Goal: Task Accomplishment & Management: Complete application form

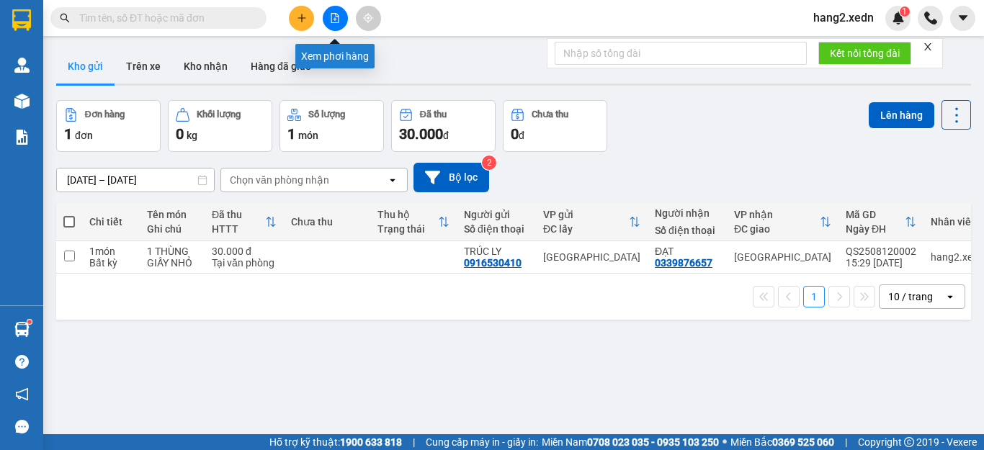
click at [329, 18] on button at bounding box center [335, 18] width 25 height 25
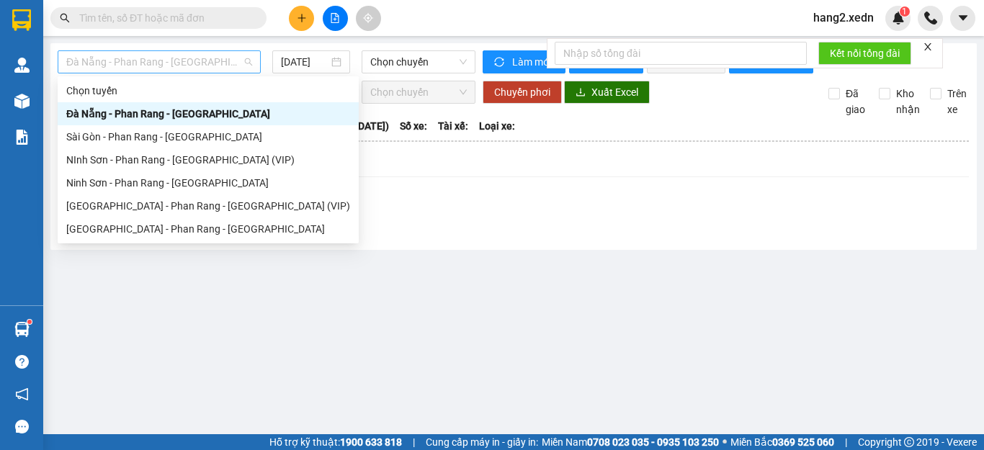
click at [169, 53] on span "Đà Nẵng - Phan Rang - [GEOGRAPHIC_DATA]" at bounding box center [159, 62] width 186 height 22
click at [144, 231] on div "[GEOGRAPHIC_DATA] - Phan Rang - [GEOGRAPHIC_DATA]" at bounding box center [208, 229] width 284 height 16
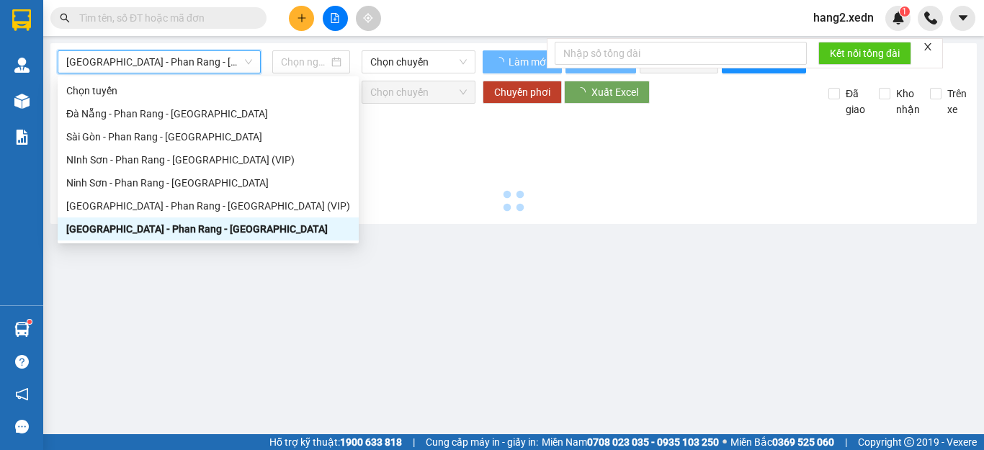
type input "[DATE]"
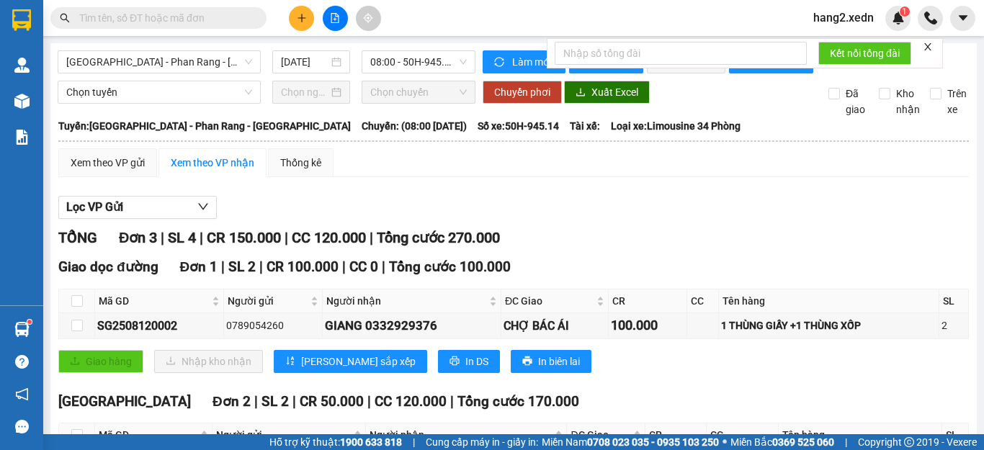
click at [926, 48] on icon "close" at bounding box center [928, 47] width 10 height 10
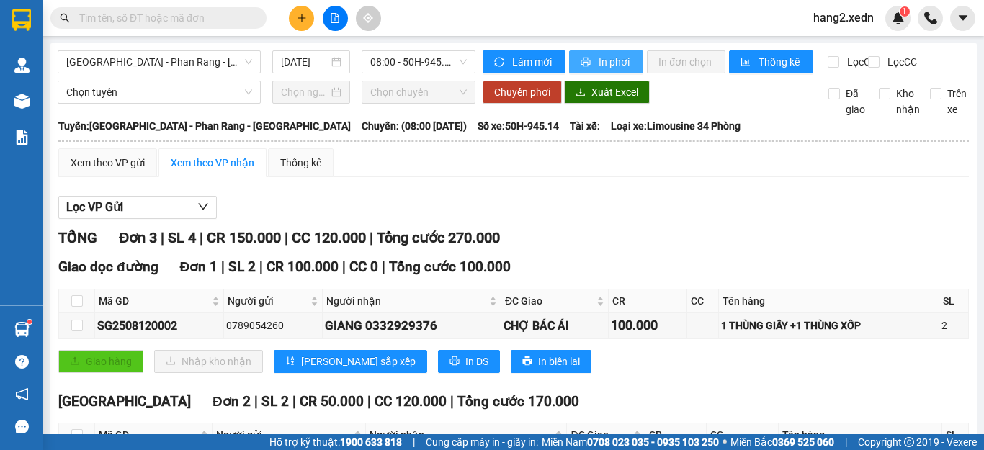
click at [608, 61] on span "In phơi" at bounding box center [615, 62] width 33 height 16
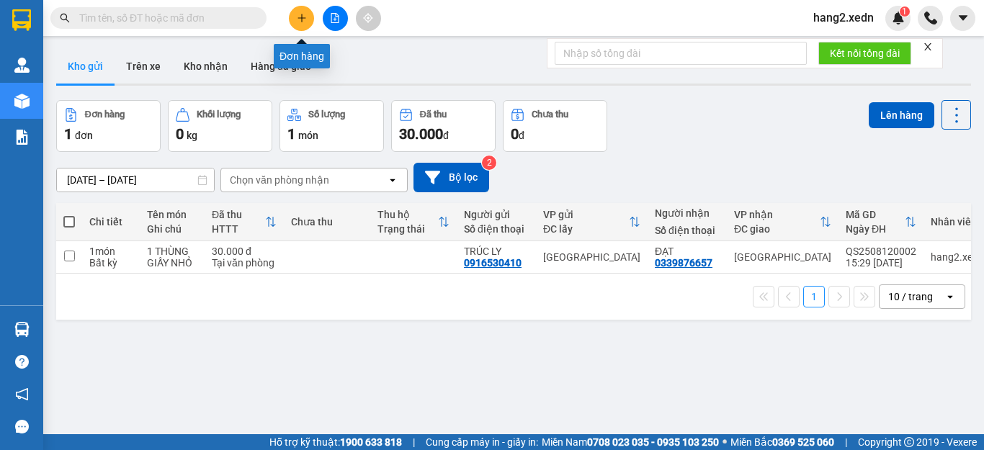
click at [301, 19] on icon "plus" at bounding box center [302, 18] width 10 height 10
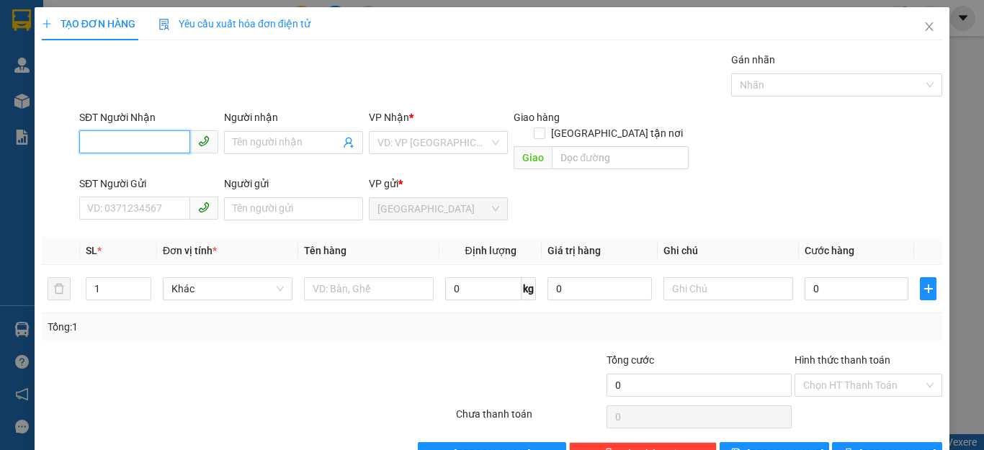
click at [86, 143] on input "SĐT Người Nhận" at bounding box center [134, 141] width 111 height 23
click at [115, 174] on div "0947463361 - HẢI" at bounding box center [147, 172] width 120 height 16
type input "0947463361"
type input "HẢI"
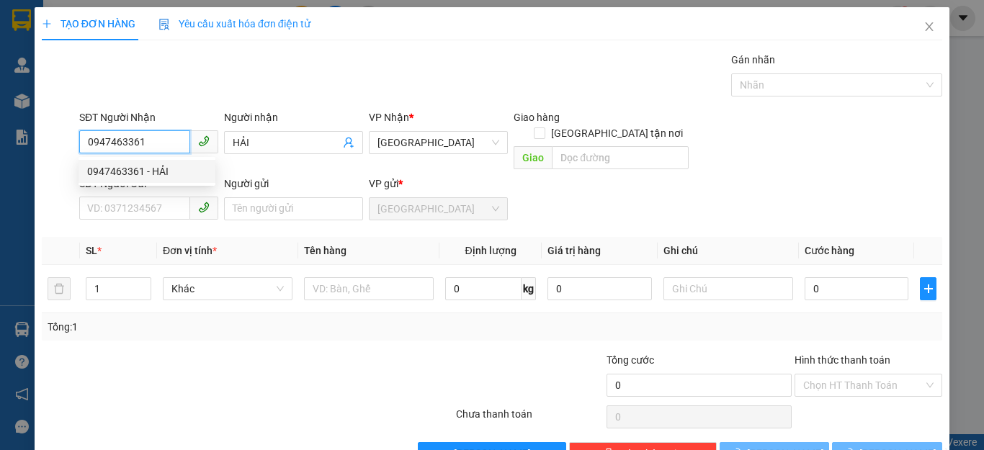
type input "40.000"
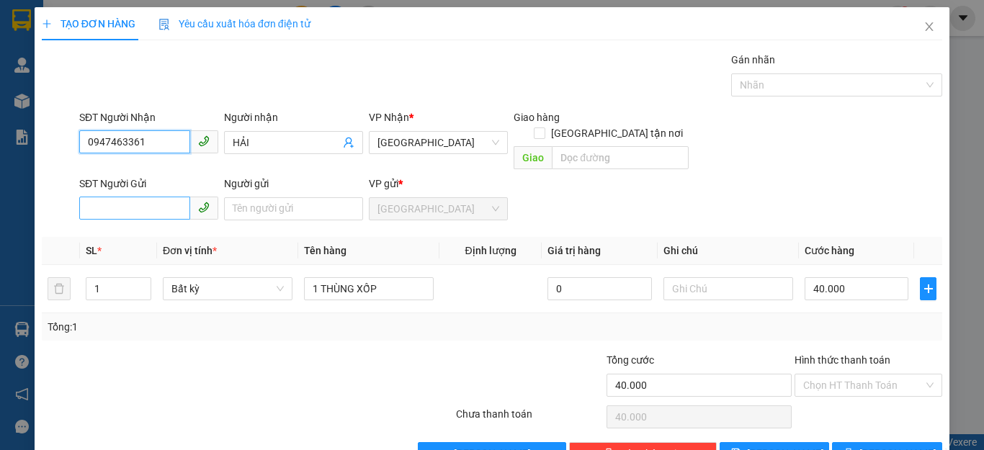
type input "0947463361"
click at [86, 197] on input "SĐT Người Gửi" at bounding box center [134, 208] width 111 height 23
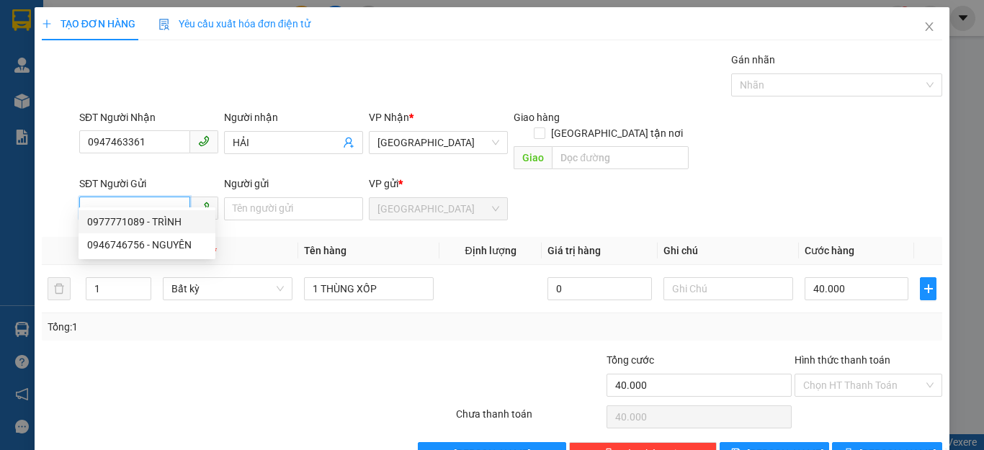
click at [140, 225] on div "0977771089 - TRÌNH" at bounding box center [147, 222] width 120 height 16
type input "0977771089"
type input "TRÌNH"
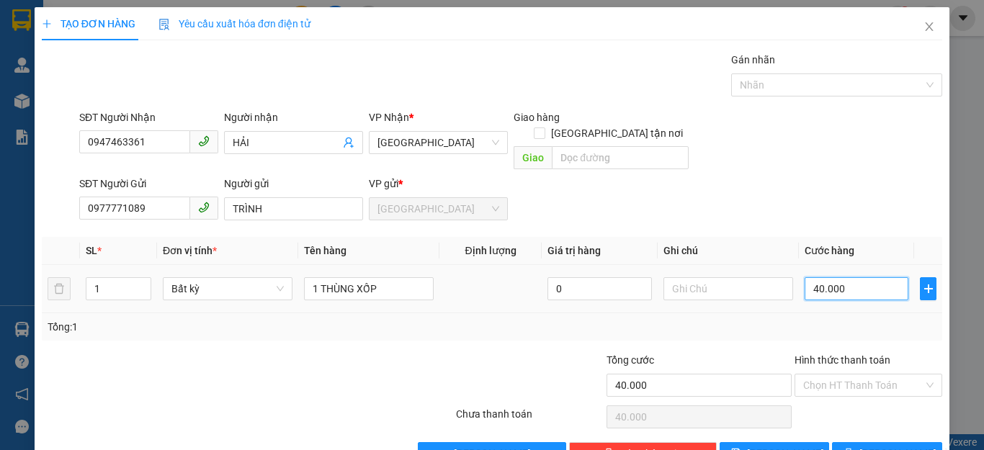
click at [833, 277] on input "40.000" at bounding box center [857, 288] width 104 height 23
type input "0"
type input "3"
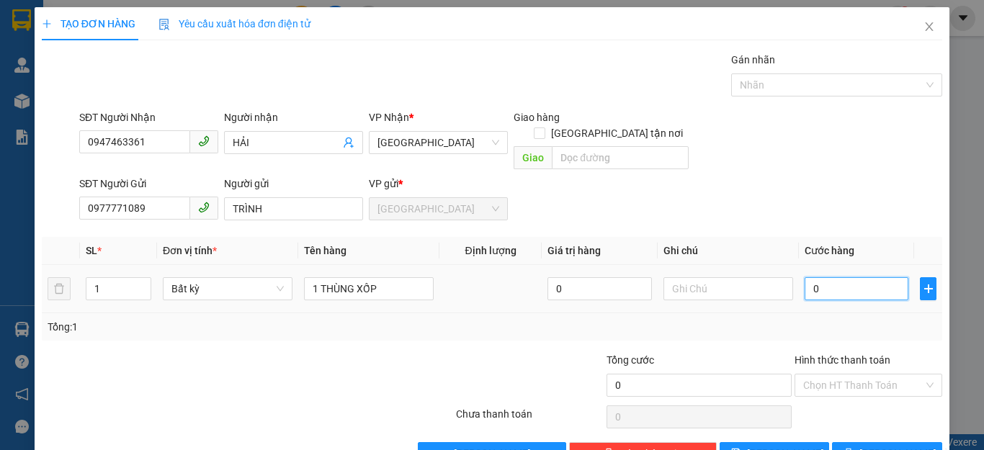
type input "3"
type input "03"
type input "30"
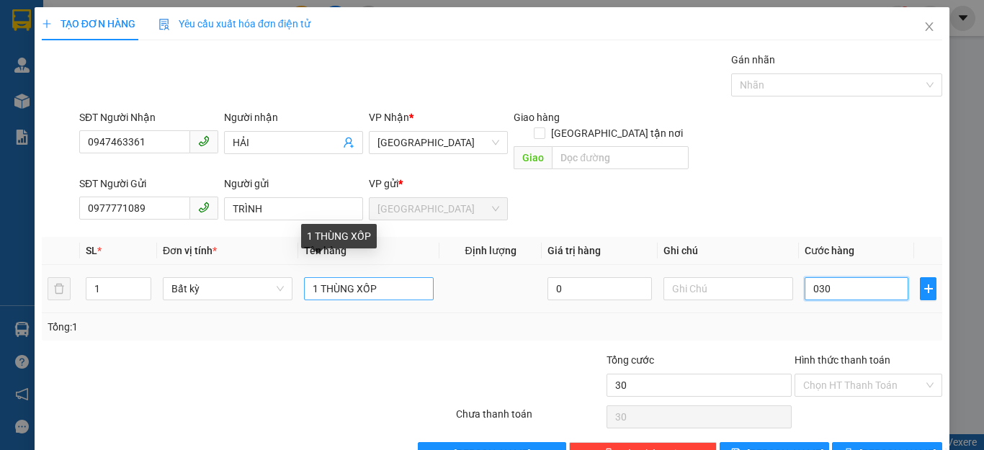
type input "030"
type input "30.000"
click at [397, 277] on input "1 THÙNG XỐP" at bounding box center [369, 288] width 130 height 23
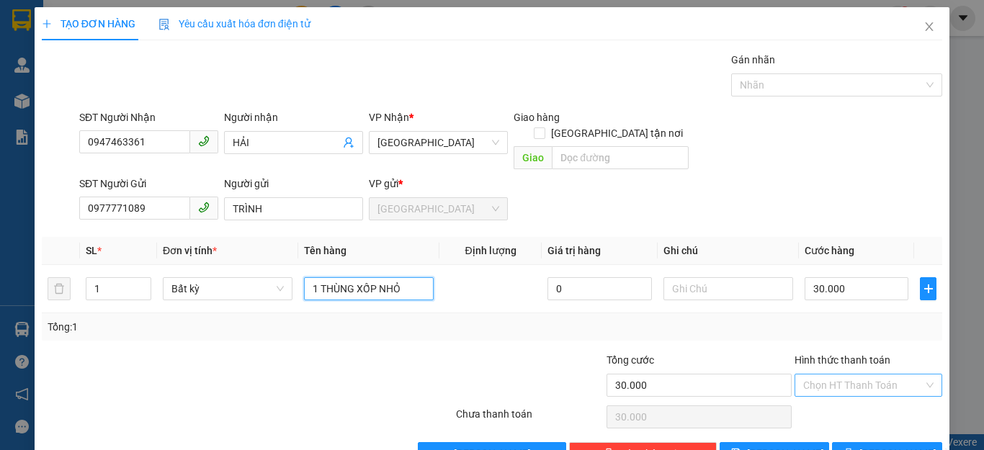
type input "1 THÙNG XỐP NHỎ"
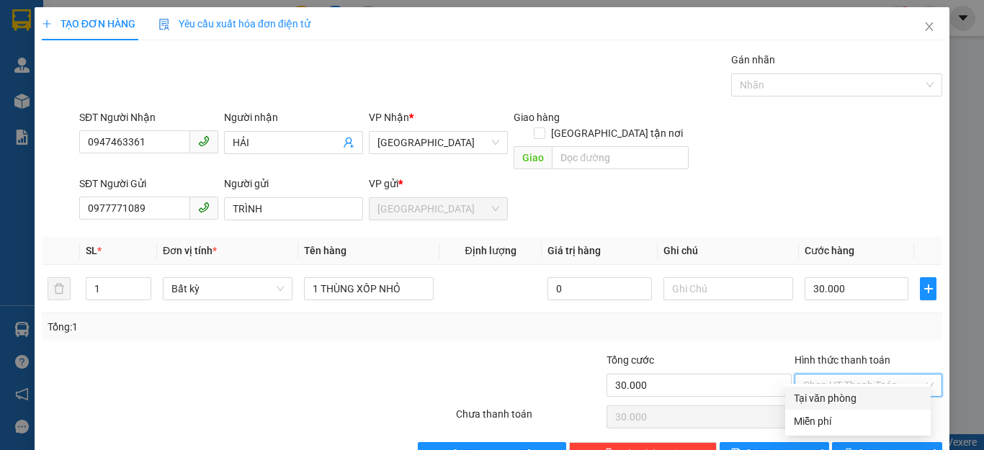
click at [874, 375] on input "Hình thức thanh toán" at bounding box center [863, 386] width 120 height 22
click at [834, 398] on div "Tại văn phòng" at bounding box center [858, 398] width 128 height 16
type input "0"
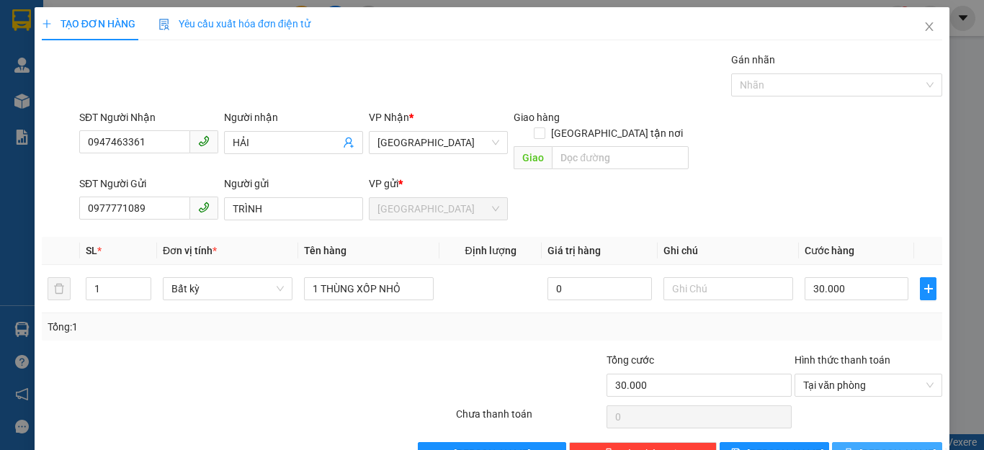
click at [870, 446] on span "Lưu và In" at bounding box center [909, 454] width 101 height 16
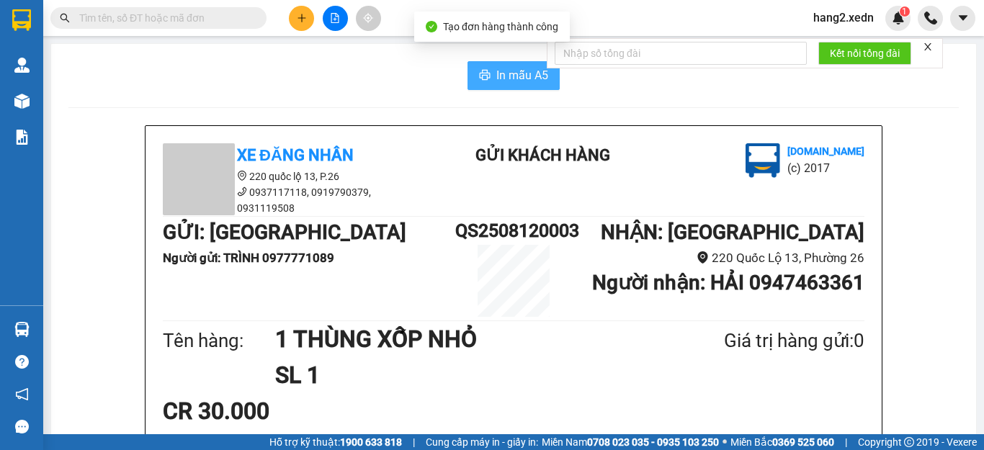
click at [505, 76] on span "In mẫu A5" at bounding box center [522, 75] width 52 height 18
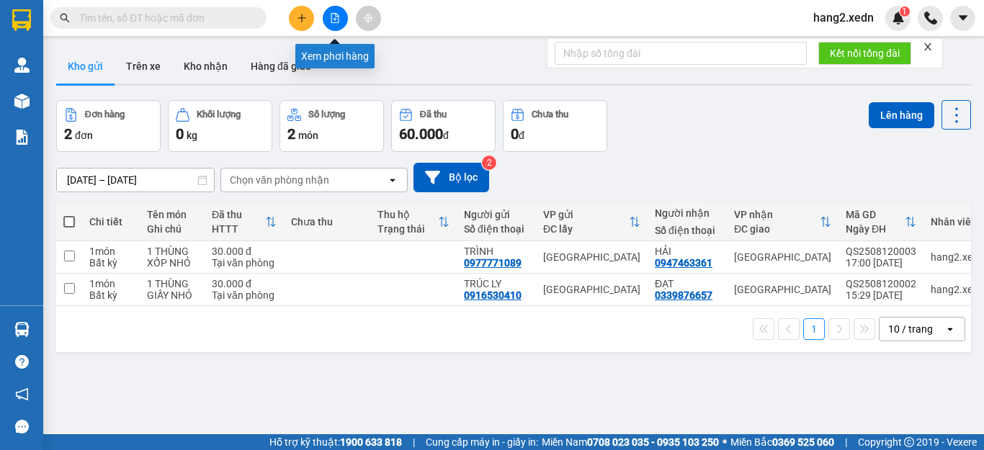
click at [333, 19] on icon "file-add" at bounding box center [335, 18] width 10 height 10
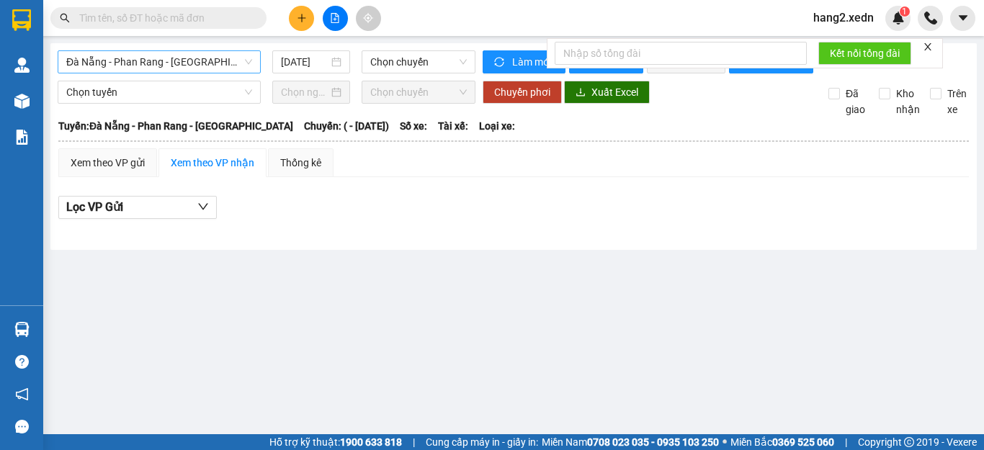
click at [215, 59] on span "Đà Nẵng - Phan Rang - [GEOGRAPHIC_DATA]" at bounding box center [159, 62] width 186 height 22
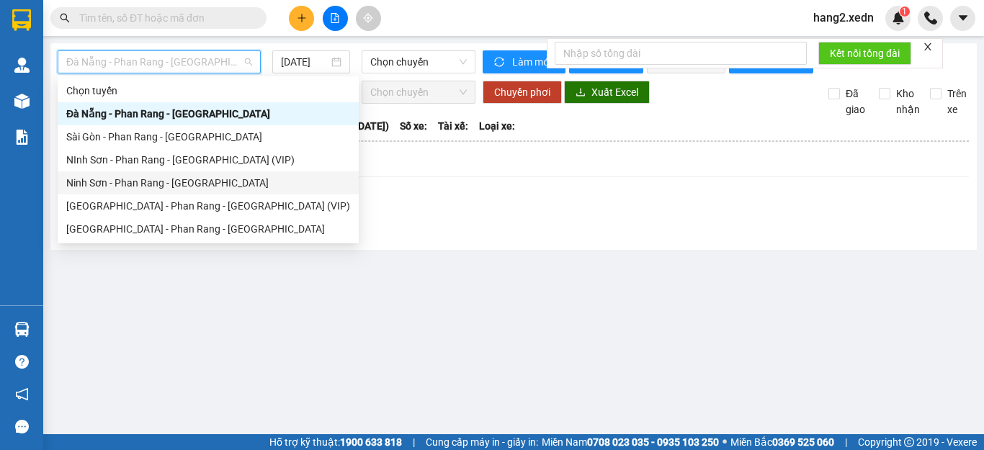
click at [166, 183] on div "Ninh Sơn - Phan Rang - [GEOGRAPHIC_DATA]" at bounding box center [208, 183] width 284 height 16
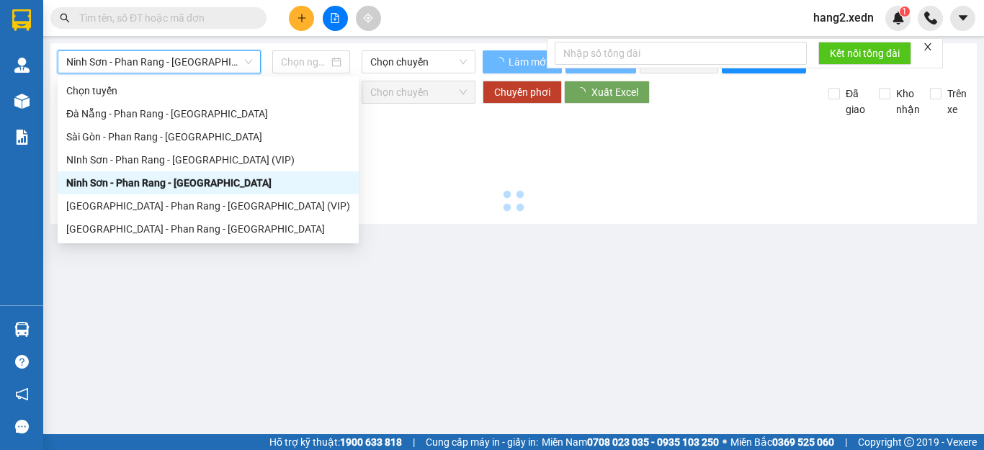
type input "[DATE]"
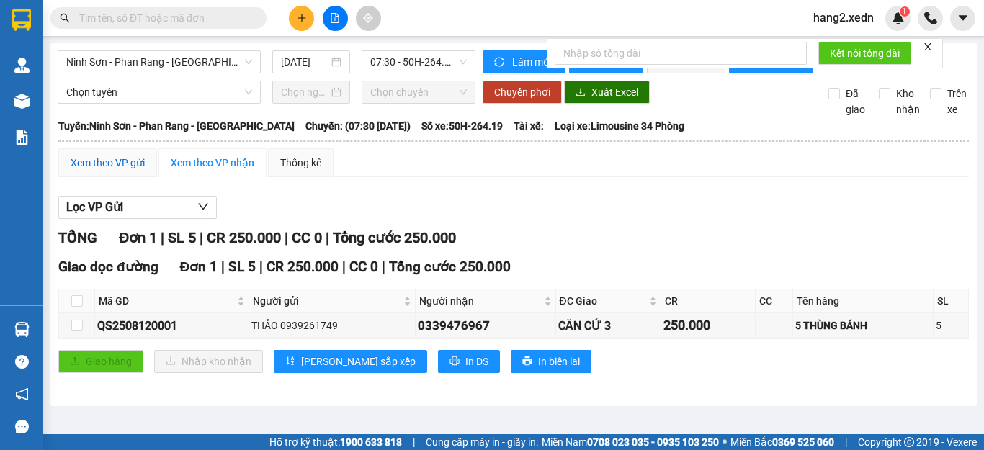
click at [96, 171] on div "Xem theo VP gửi" at bounding box center [108, 163] width 74 height 16
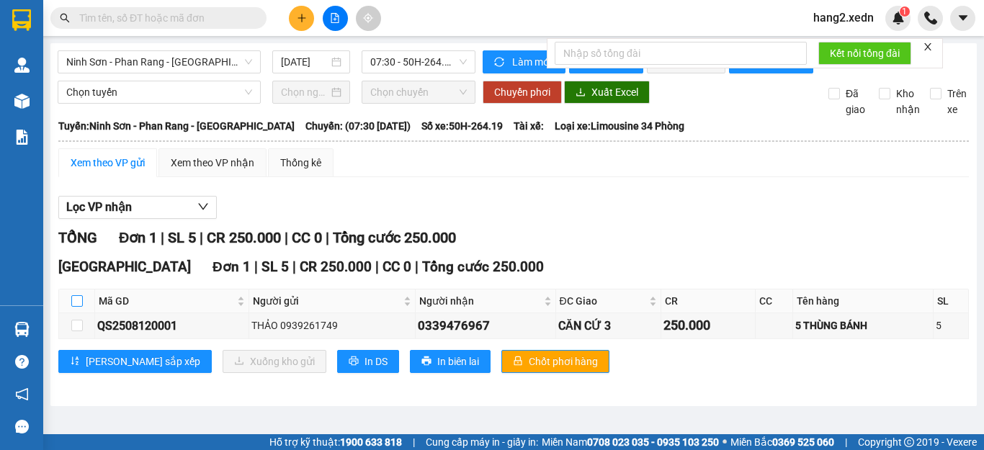
click at [74, 307] on input "checkbox" at bounding box center [77, 301] width 12 height 12
checkbox input "true"
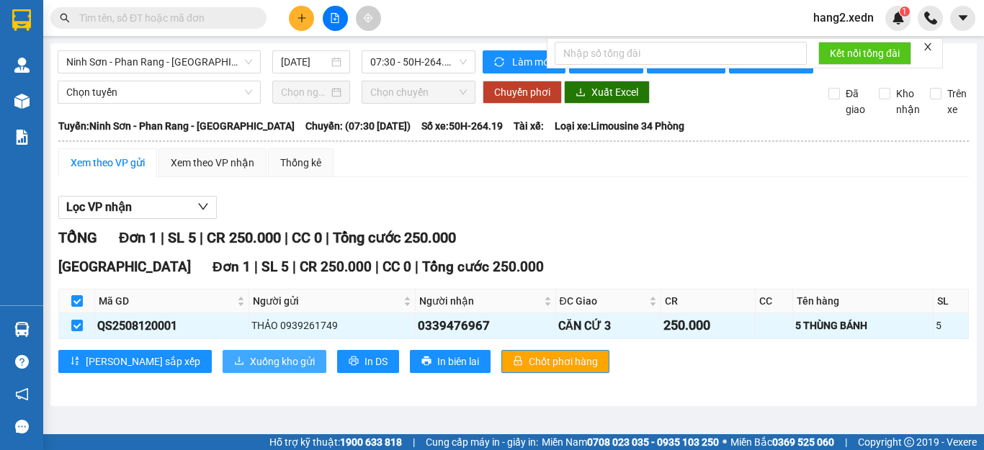
click at [250, 370] on span "Xuống kho gửi" at bounding box center [282, 362] width 65 height 16
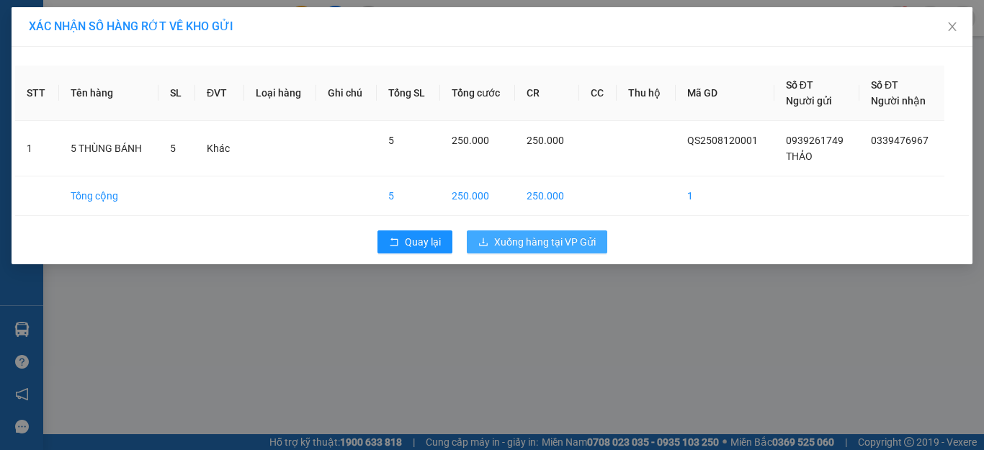
click at [520, 246] on span "Xuống hàng tại VP Gửi" at bounding box center [545, 242] width 102 height 16
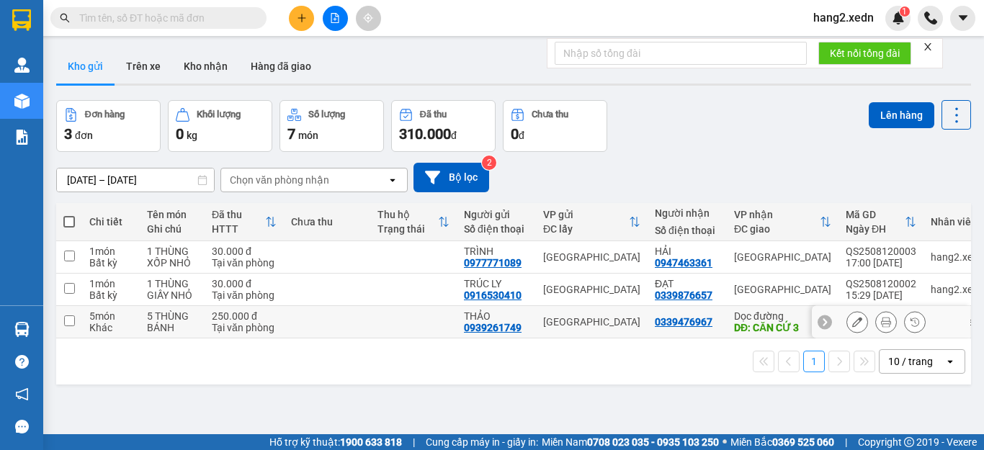
click at [66, 320] on input "checkbox" at bounding box center [69, 321] width 11 height 11
checkbox input "true"
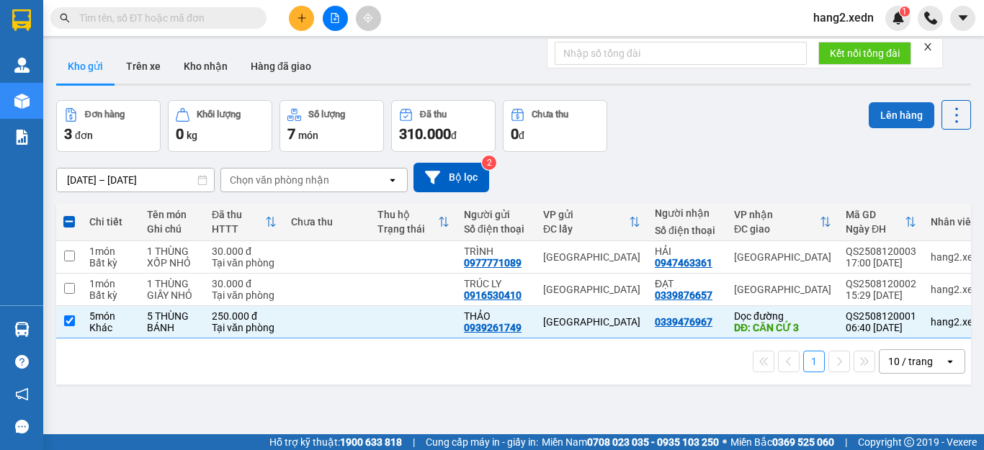
click at [881, 113] on button "Lên hàng" at bounding box center [902, 115] width 66 height 26
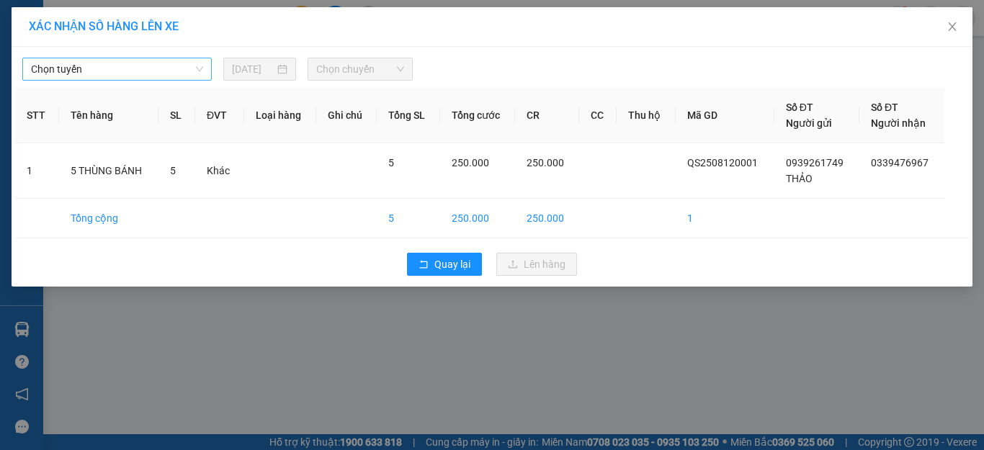
click at [176, 64] on span "Chọn tuyến" at bounding box center [117, 69] width 172 height 22
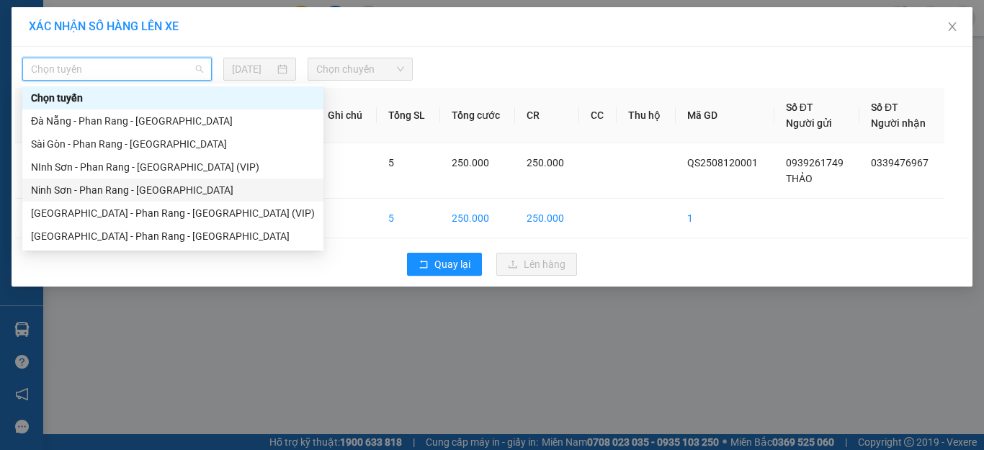
click at [123, 191] on div "Ninh Sơn - Phan Rang - [GEOGRAPHIC_DATA]" at bounding box center [173, 190] width 284 height 16
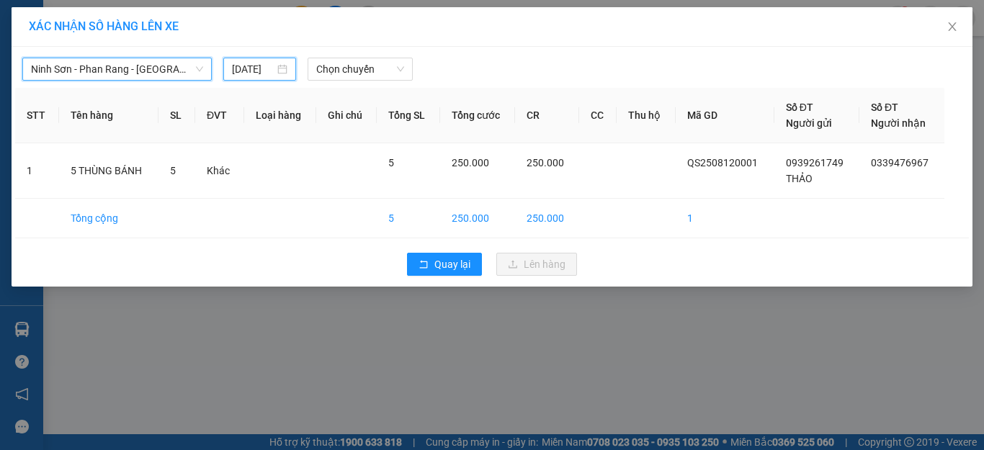
click at [242, 68] on input "[DATE]" at bounding box center [253, 69] width 42 height 16
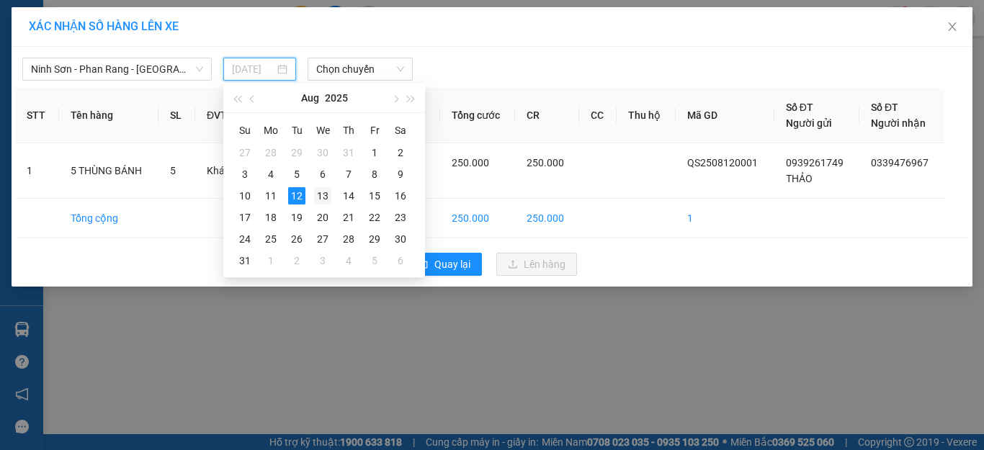
click at [323, 194] on div "13" at bounding box center [322, 195] width 17 height 17
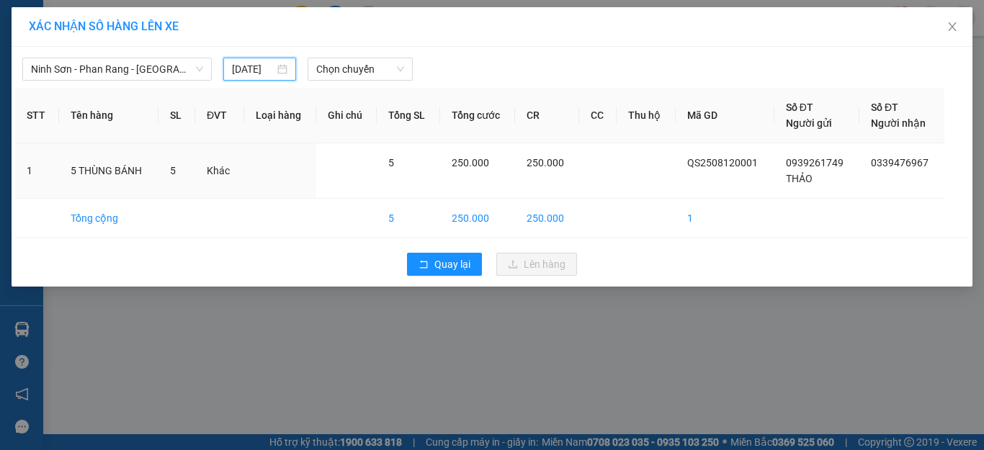
type input "13/08/2025"
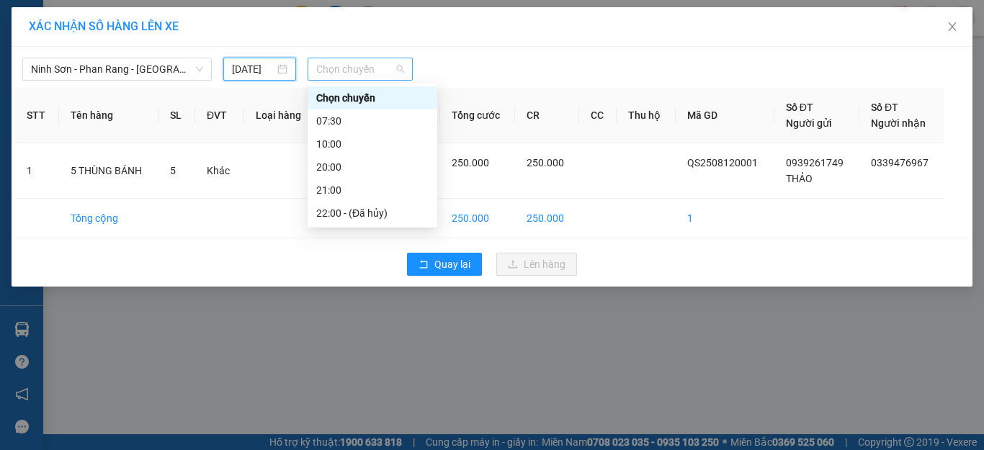
click at [357, 70] on span "Chọn chuyến" at bounding box center [360, 69] width 89 height 22
click at [349, 120] on div "07:30" at bounding box center [372, 121] width 112 height 16
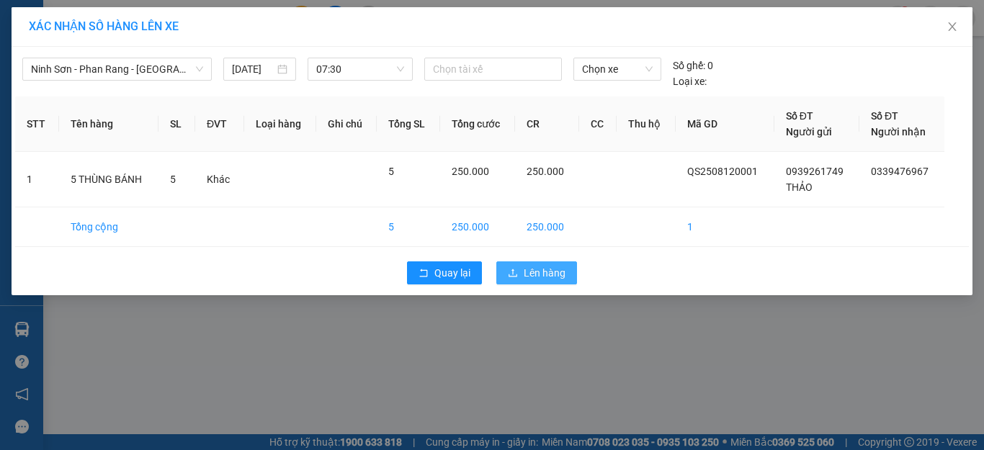
click at [547, 271] on span "Lên hàng" at bounding box center [545, 273] width 42 height 16
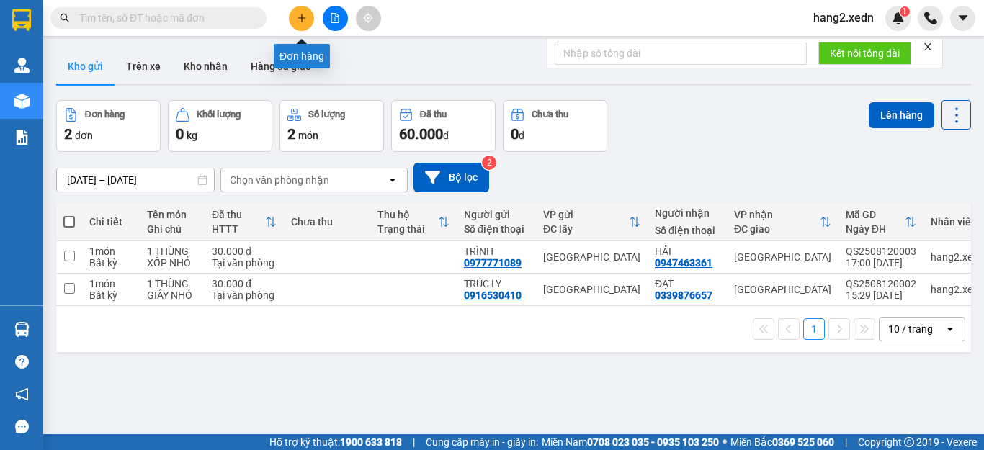
click at [298, 19] on icon "plus" at bounding box center [302, 18] width 10 height 10
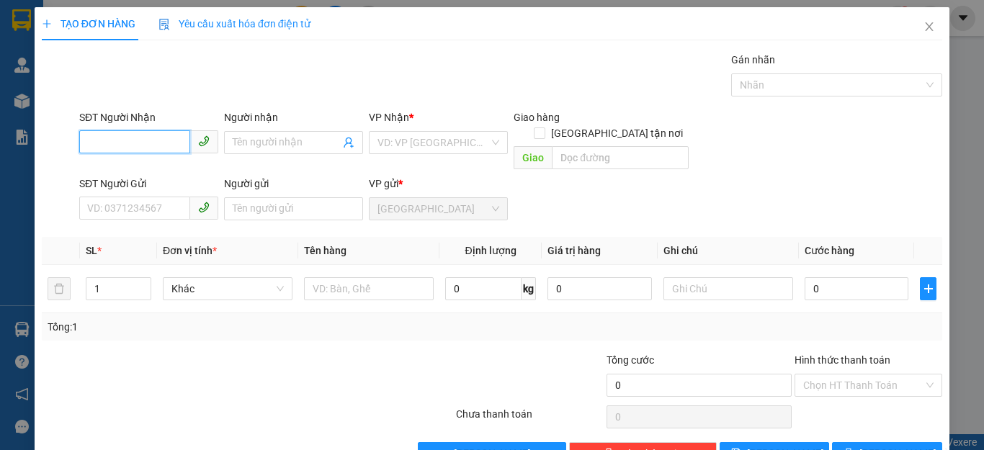
click at [83, 143] on input "SĐT Người Nhận" at bounding box center [134, 141] width 111 height 23
click at [125, 166] on div "0765610677 - ĐỨC THỊNH" at bounding box center [158, 172] width 142 height 16
type input "0765610677"
type input "ĐỨC THỊNH"
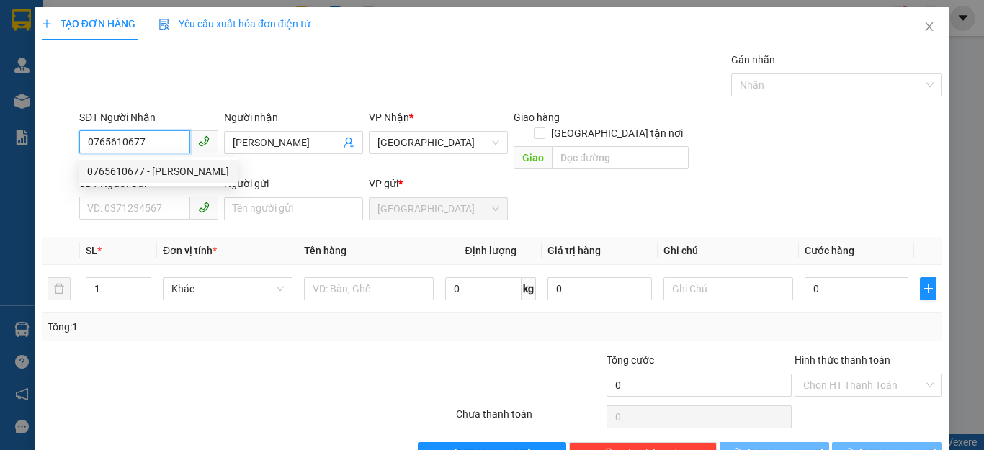
type input "50.000"
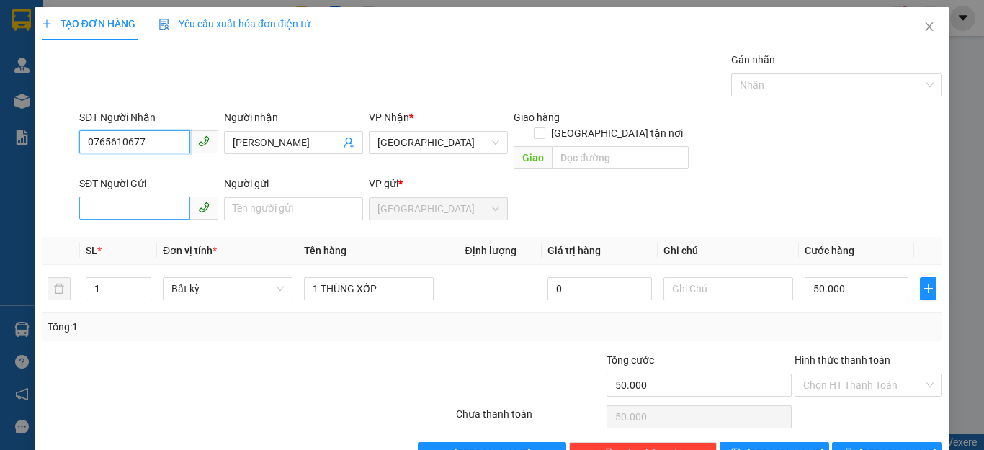
type input "0765610677"
click at [92, 197] on input "SĐT Người Gửi" at bounding box center [134, 208] width 111 height 23
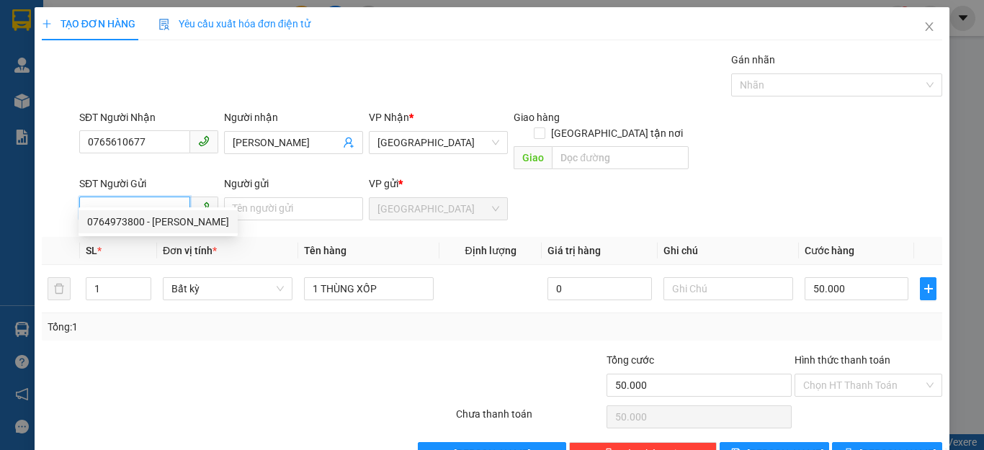
click at [122, 222] on div "0764973800 - CHUNG" at bounding box center [158, 222] width 142 height 16
type input "0764973800"
type input "CHUNG"
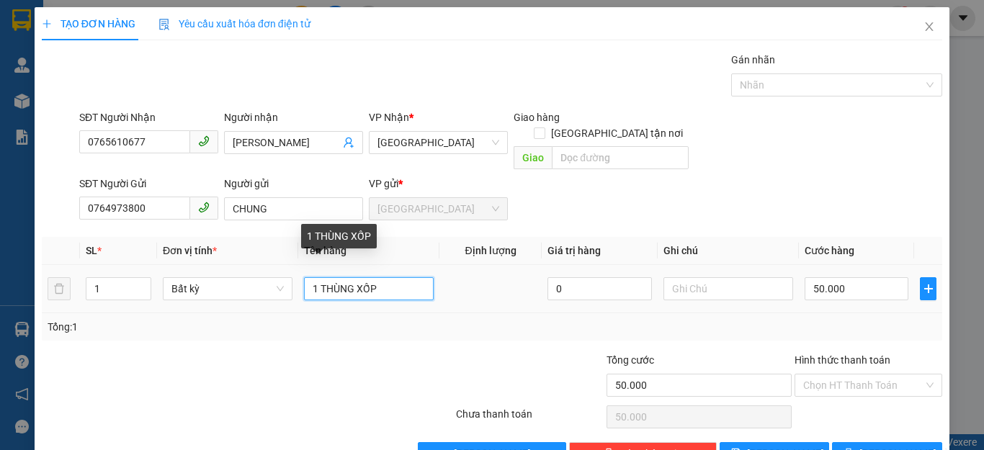
drag, startPoint x: 374, startPoint y: 271, endPoint x: 305, endPoint y: 248, distance: 72.2
click at [318, 277] on input "1 THÙNG XỐP" at bounding box center [369, 288] width 130 height 23
type input "1 BÌ GIẤY TỜ"
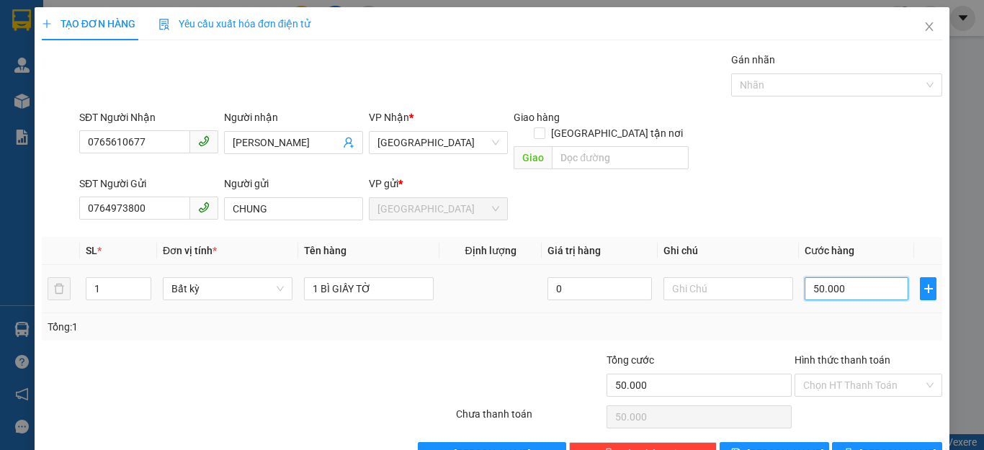
click at [838, 277] on input "50.000" at bounding box center [857, 288] width 104 height 23
type input "0"
type input "3"
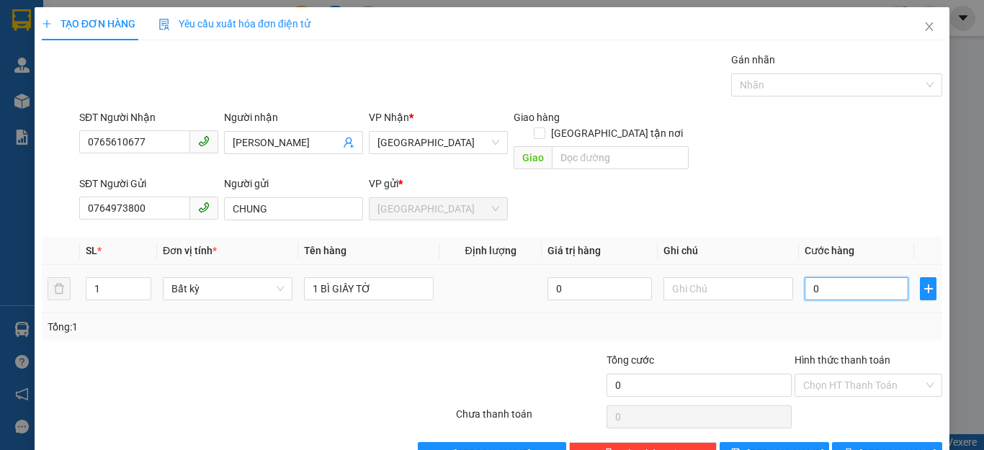
type input "3"
type input "03"
type input "30"
type input "030"
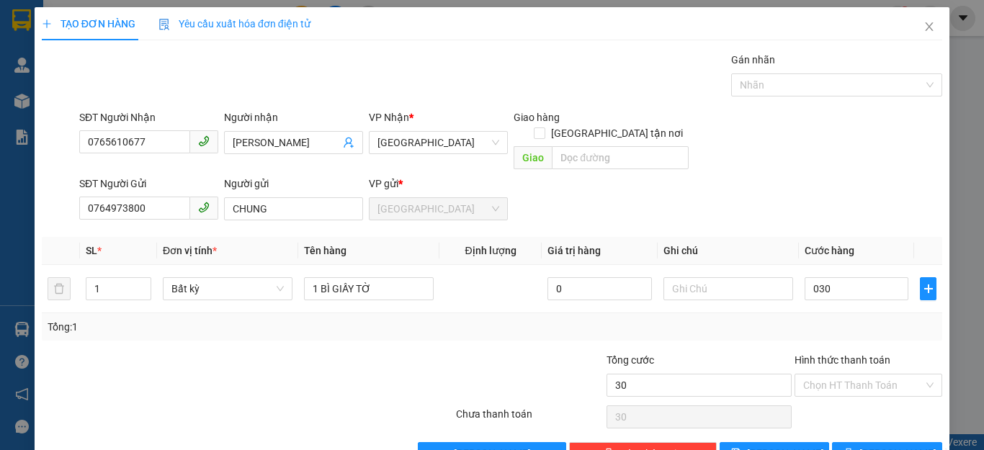
type input "30.000"
click at [881, 319] on div "Tổng: 1" at bounding box center [492, 327] width 889 height 16
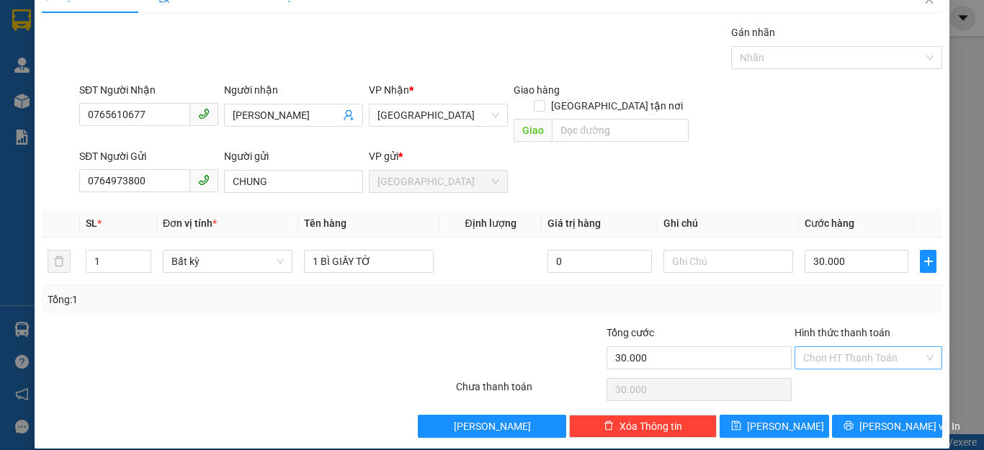
click at [864, 347] on input "Hình thức thanh toán" at bounding box center [863, 358] width 120 height 22
click at [829, 368] on div "Tại văn phòng" at bounding box center [858, 371] width 128 height 16
type input "0"
click at [867, 419] on span "Lưu và In" at bounding box center [909, 427] width 101 height 16
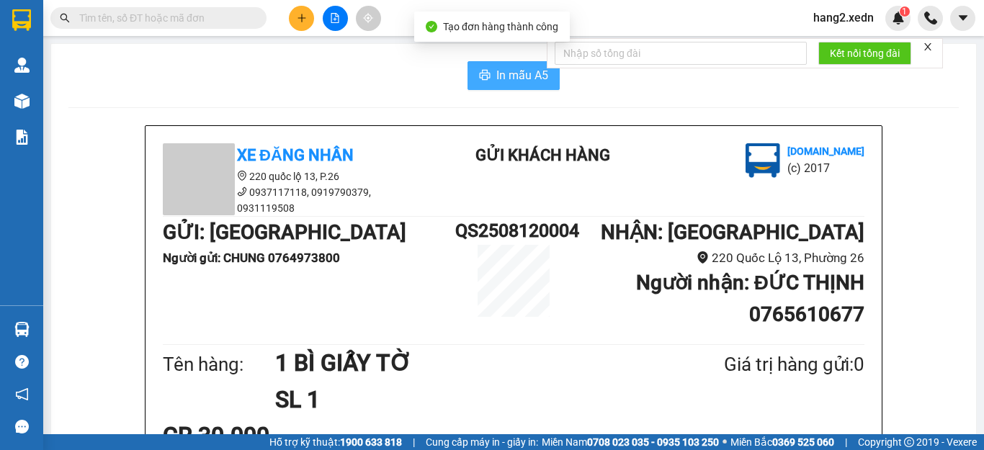
click at [509, 80] on span "In mẫu A5" at bounding box center [522, 75] width 52 height 18
